Goal: Task Accomplishment & Management: Manage account settings

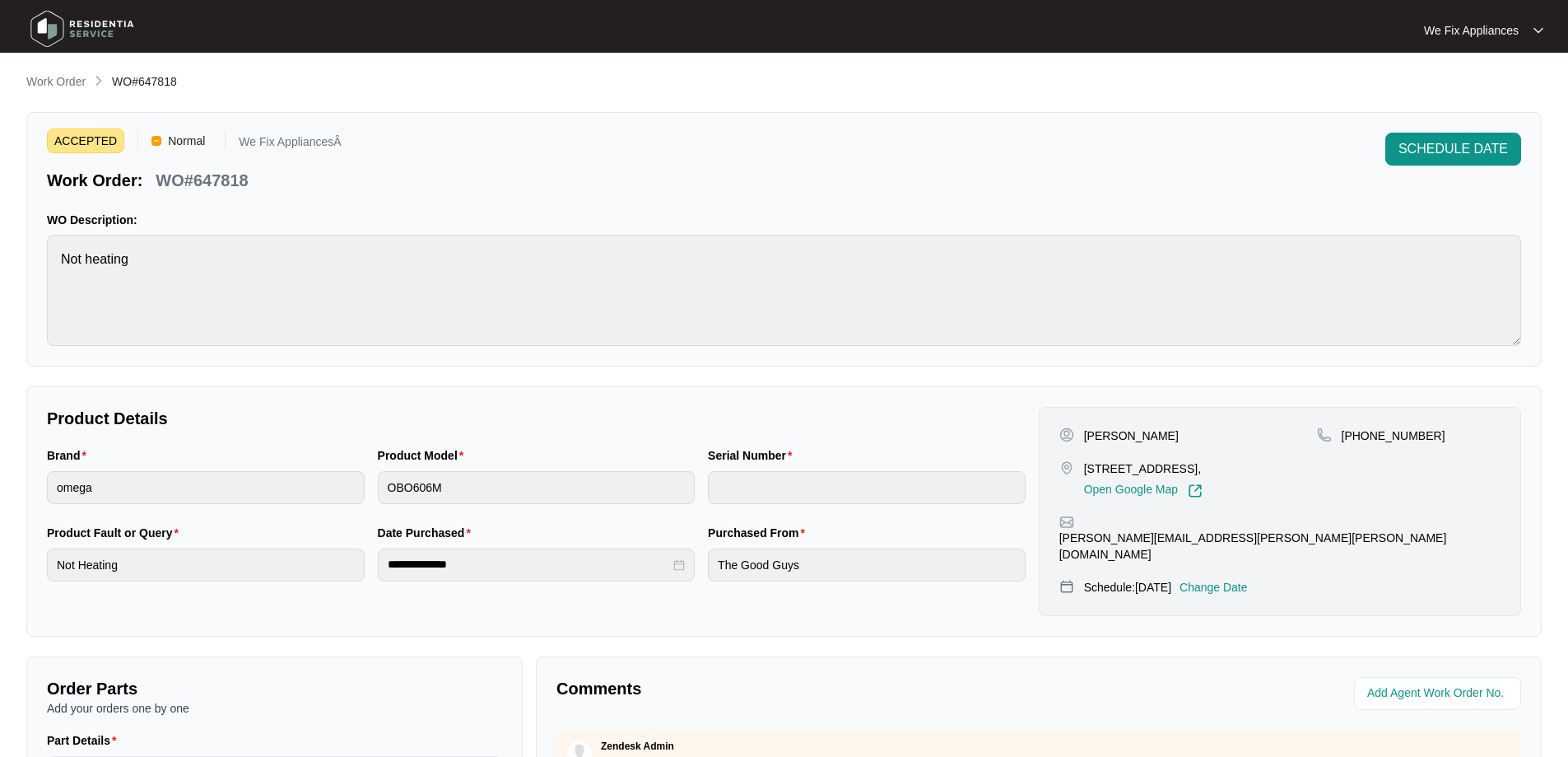
click at [115, 32] on img at bounding box center [83, 28] width 115 height 49
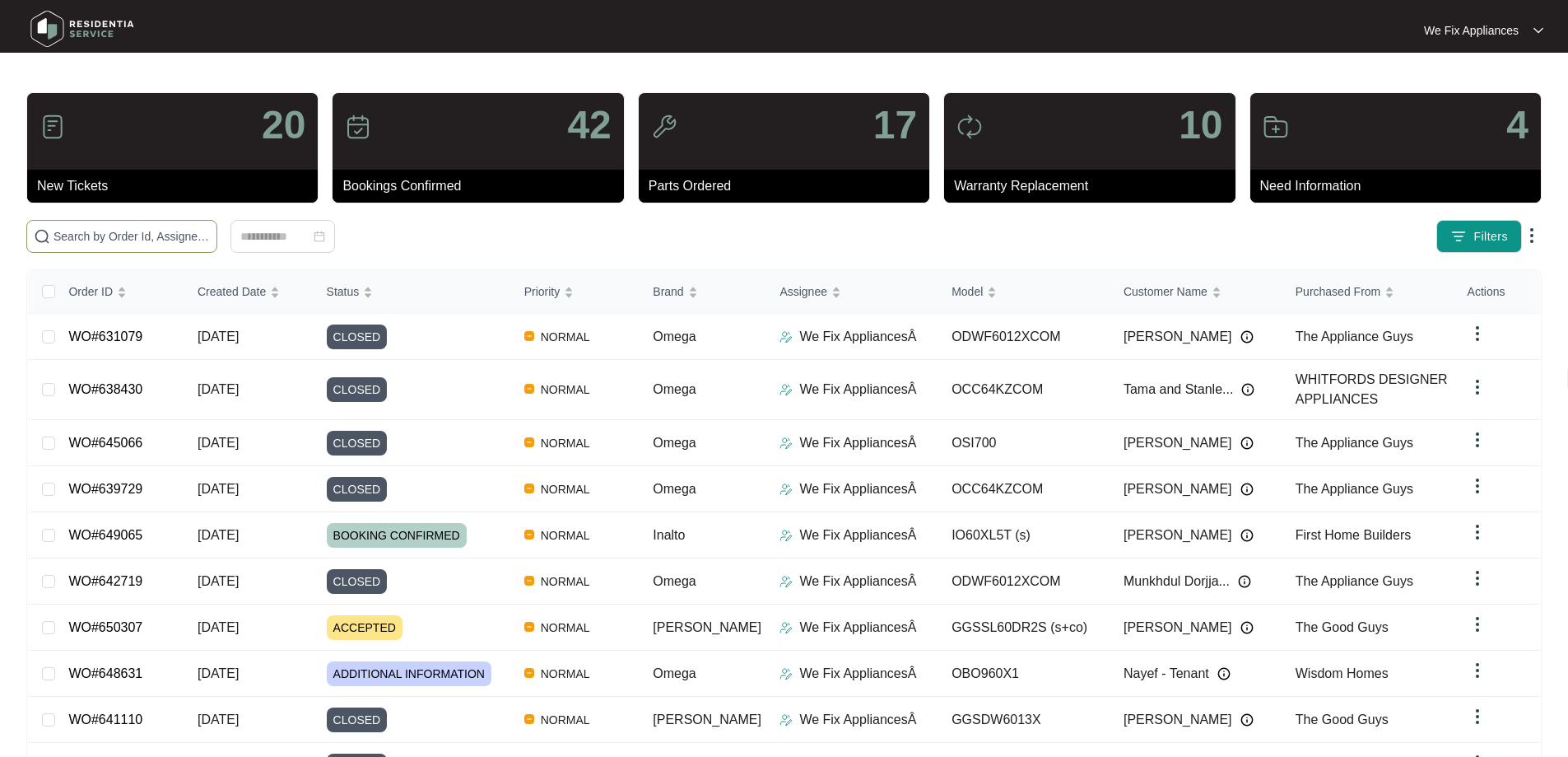
paste input "650307"
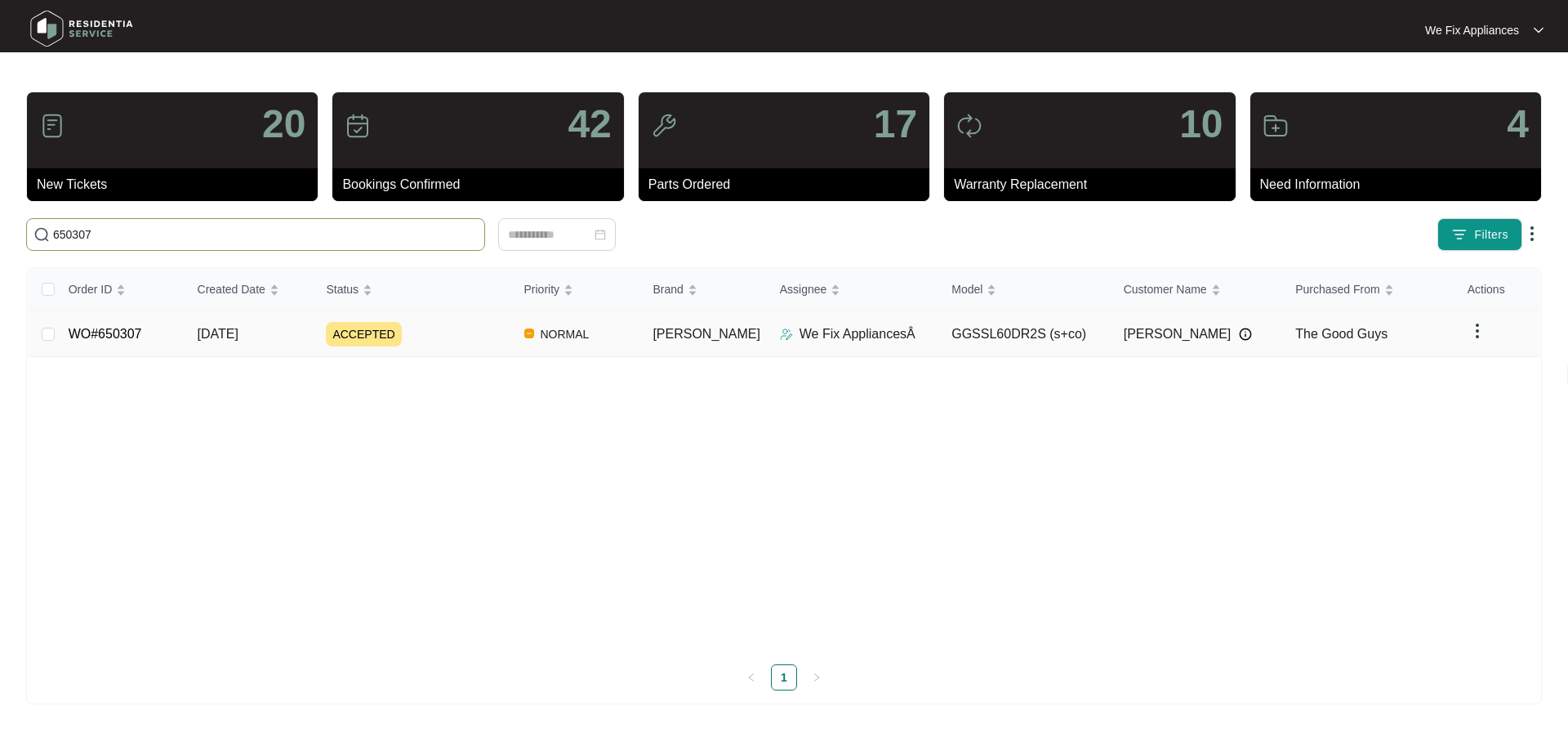
type input "650307"
click at [123, 334] on link "WO#650307" at bounding box center [105, 334] width 74 height 14
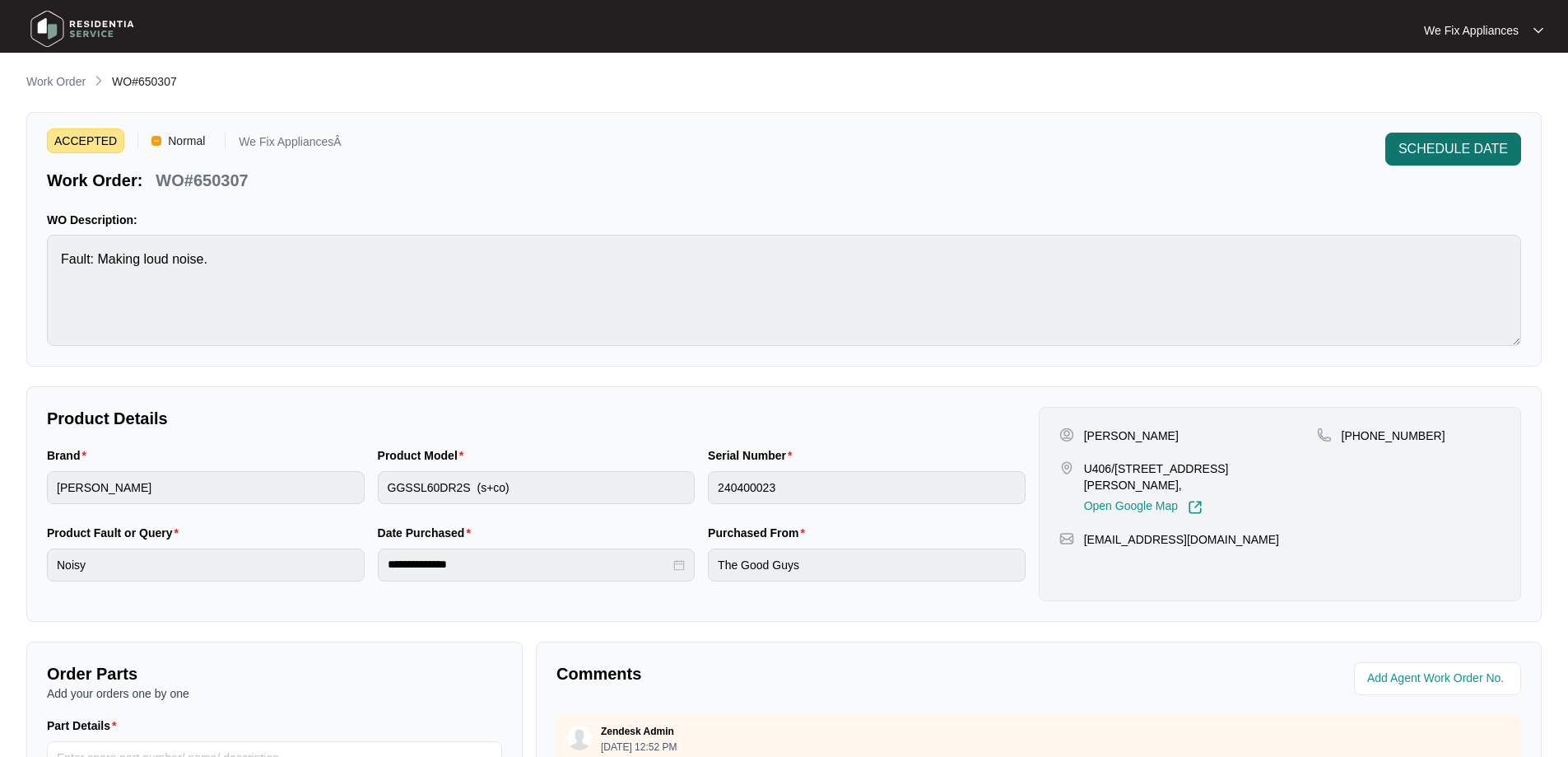
click at [1470, 151] on span "SCHEDULE DATE" at bounding box center [1453, 149] width 110 height 20
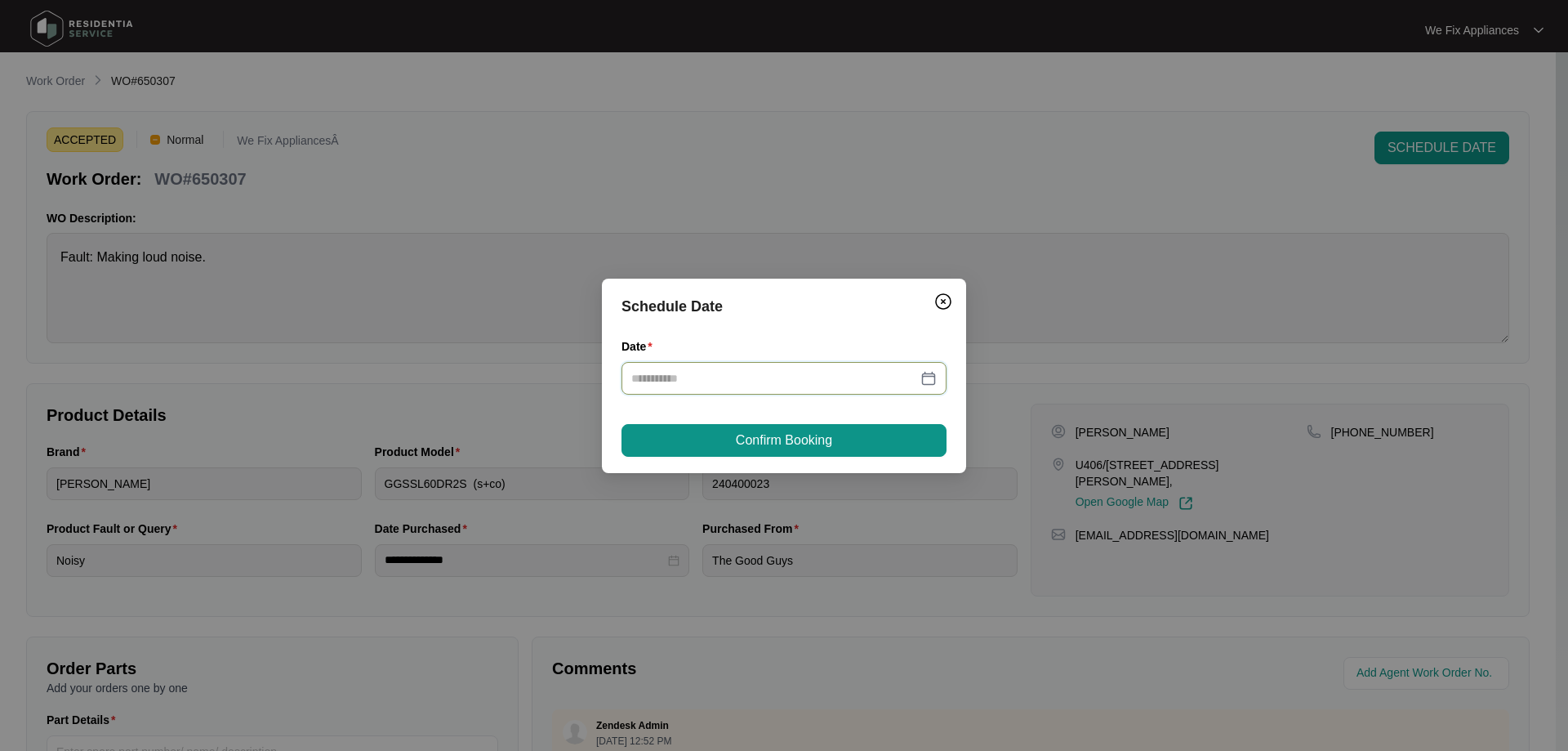
click at [758, 376] on input "Date" at bounding box center [774, 379] width 286 height 18
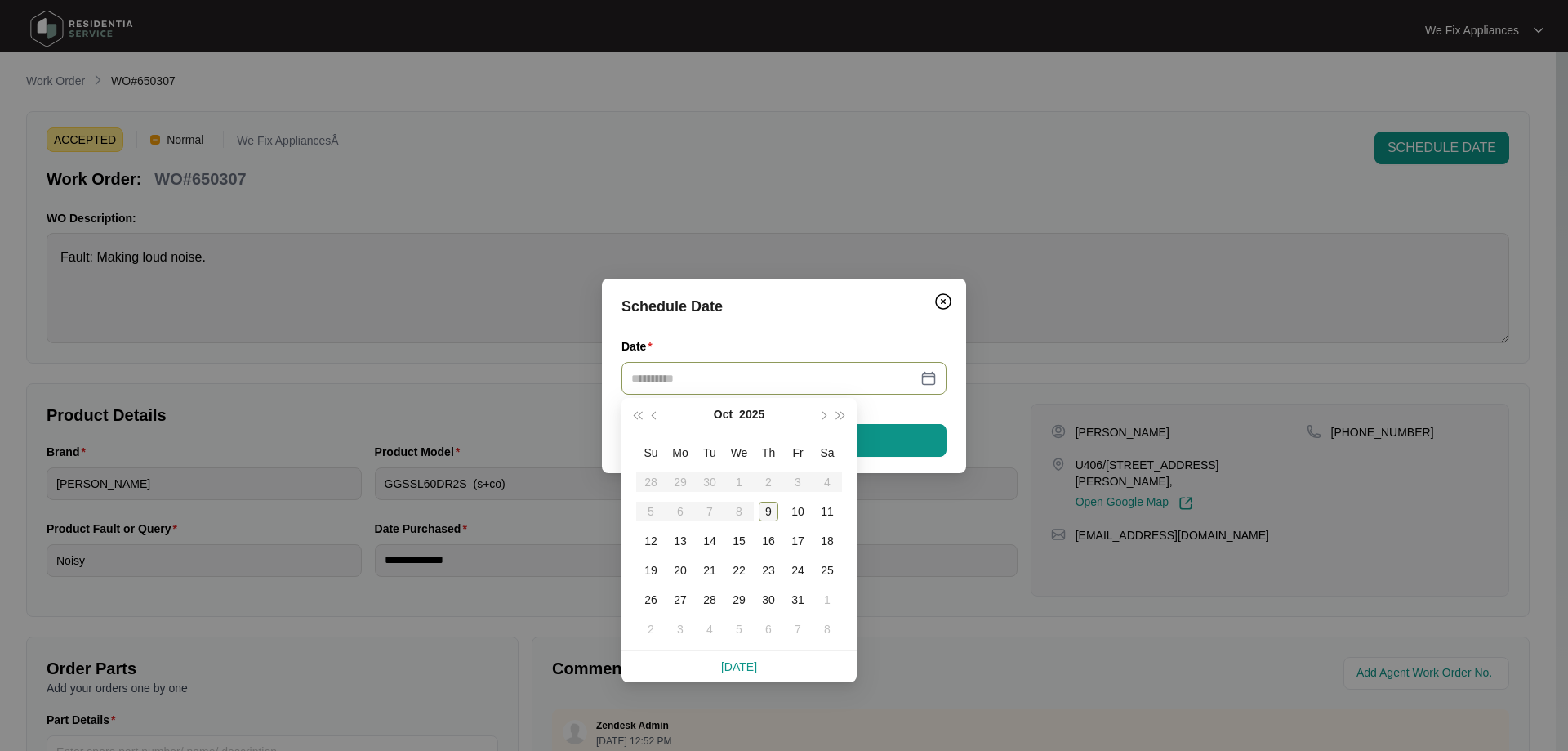
type input "**********"
click at [712, 534] on div "14" at bounding box center [709, 540] width 19 height 19
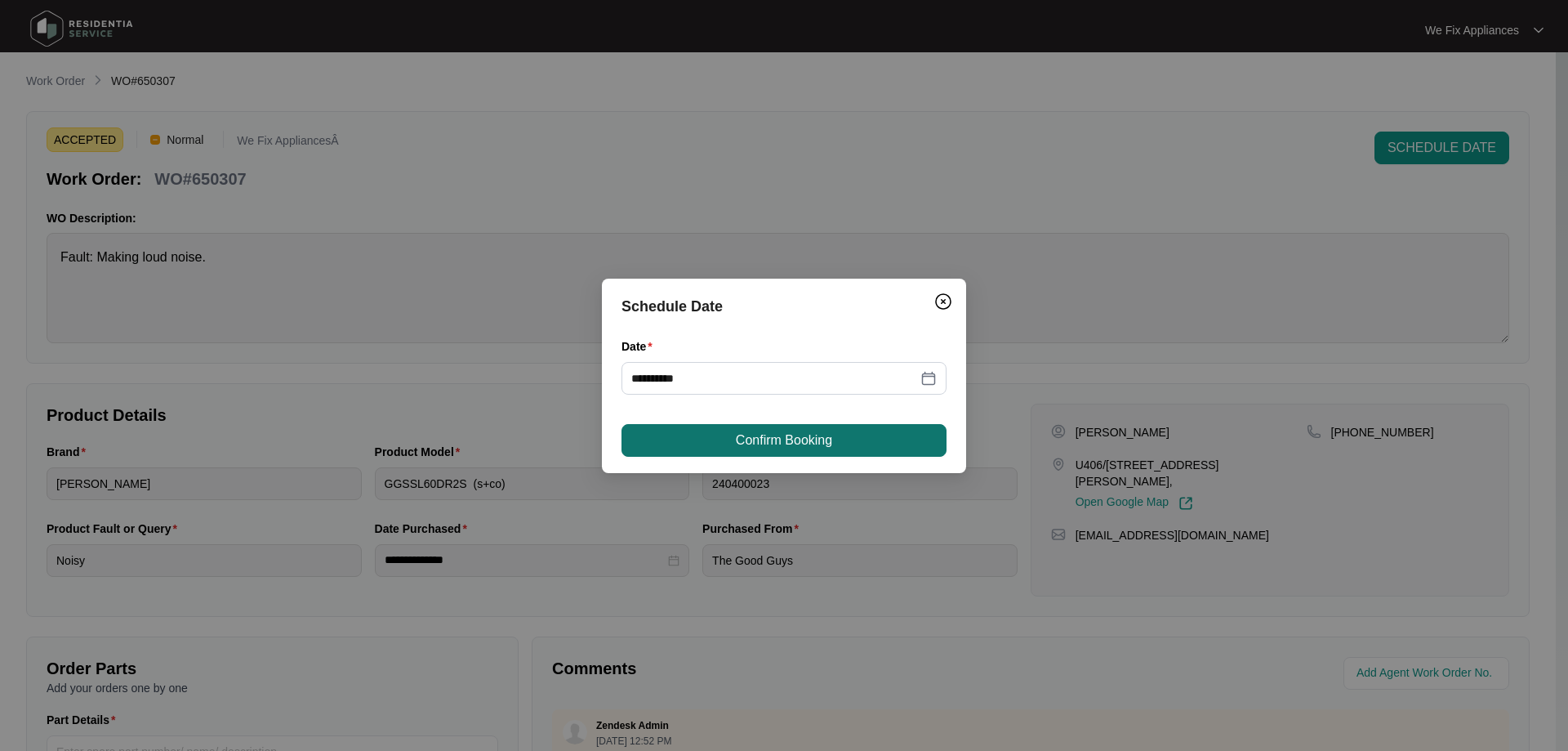
click at [736, 437] on span "Confirm Booking" at bounding box center [784, 440] width 97 height 19
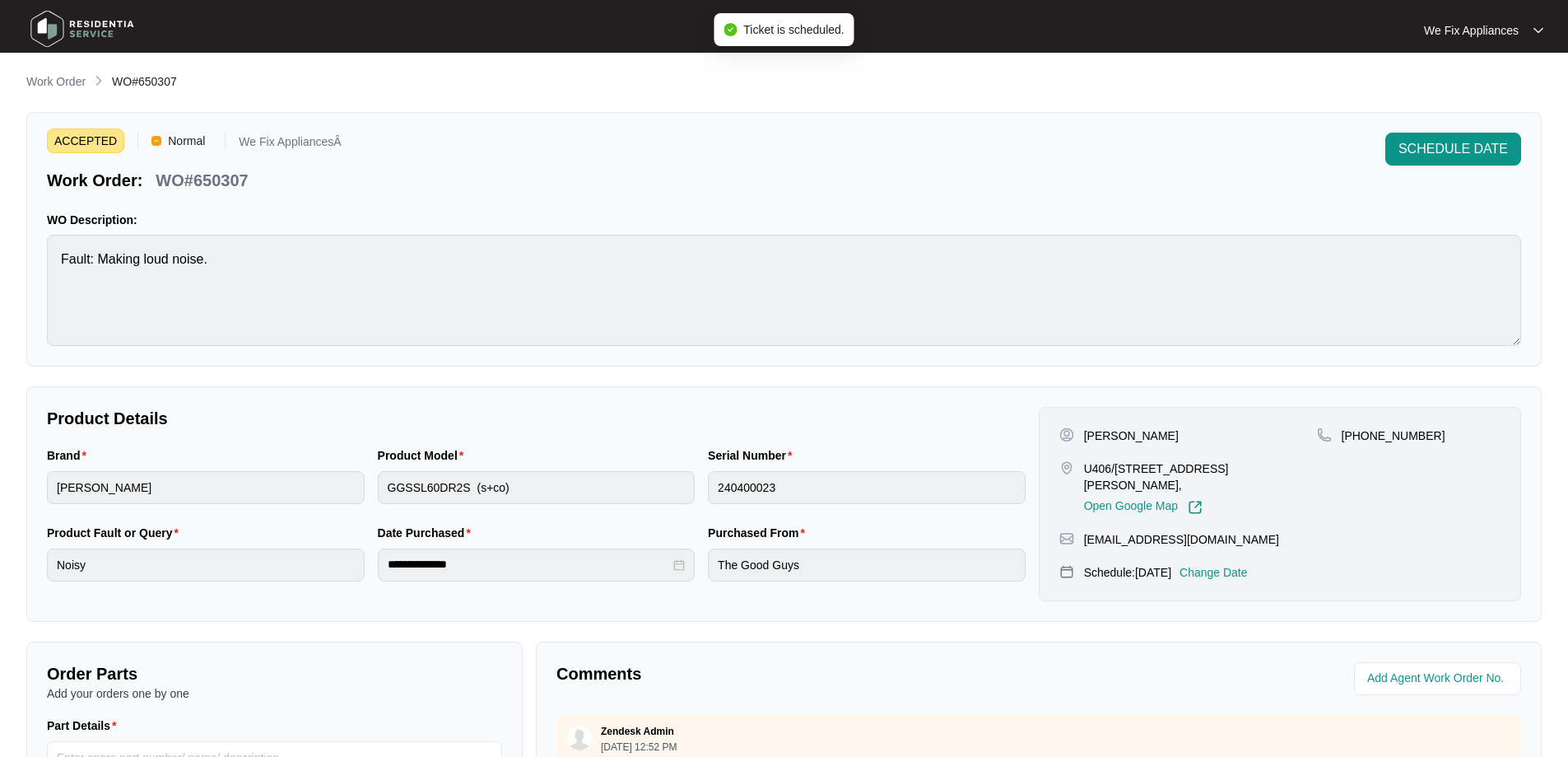
click at [75, 27] on img at bounding box center [83, 28] width 115 height 49
